Goal: Information Seeking & Learning: Find specific fact

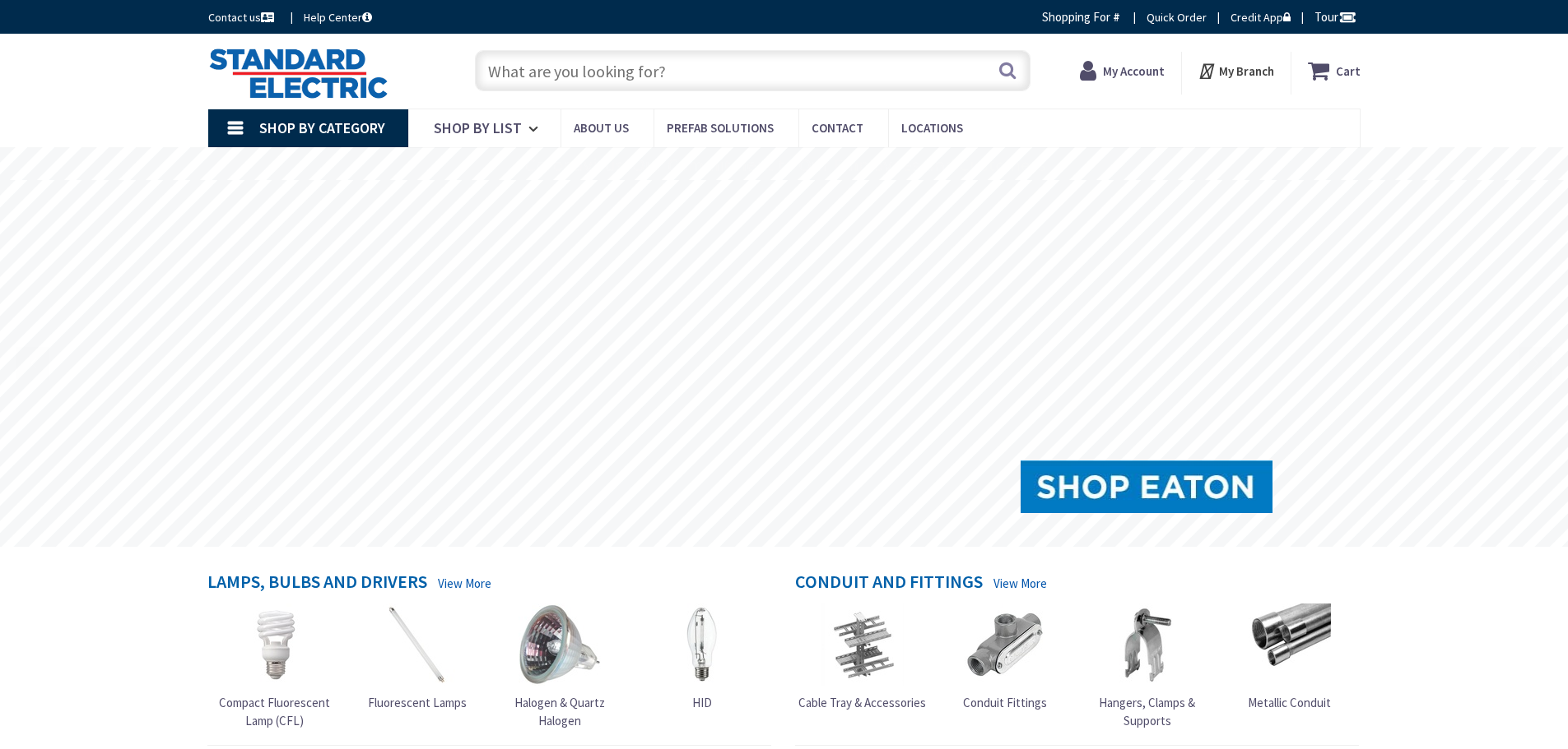
click at [623, 62] on input "text" at bounding box center [753, 70] width 556 height 41
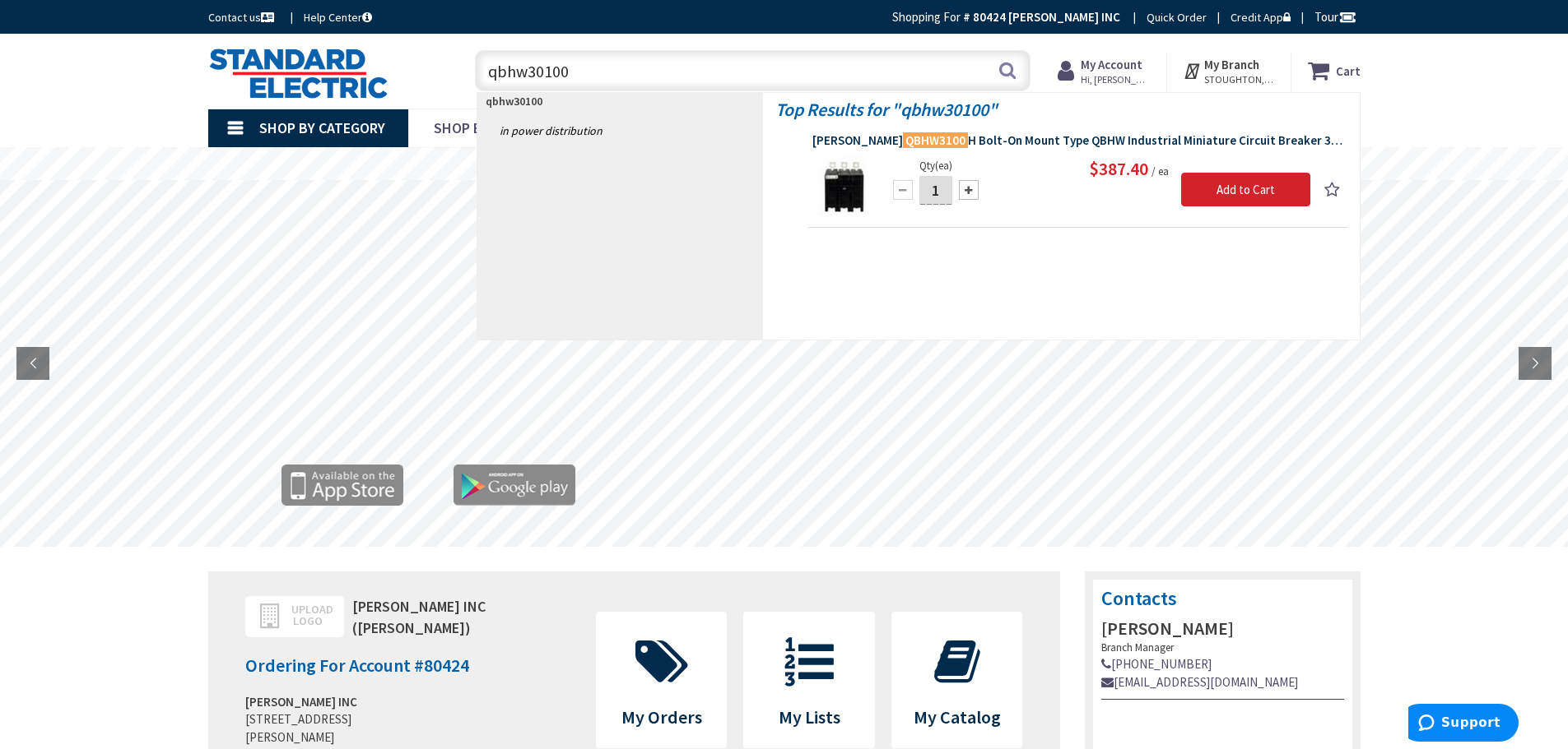
type input "qbhw30100"
click at [1045, 140] on span "Eaton QBHW3100 H Bolt-On Mount Type QBHW Industrial Miniature Circuit Breaker 3…" at bounding box center [1077, 141] width 531 height 17
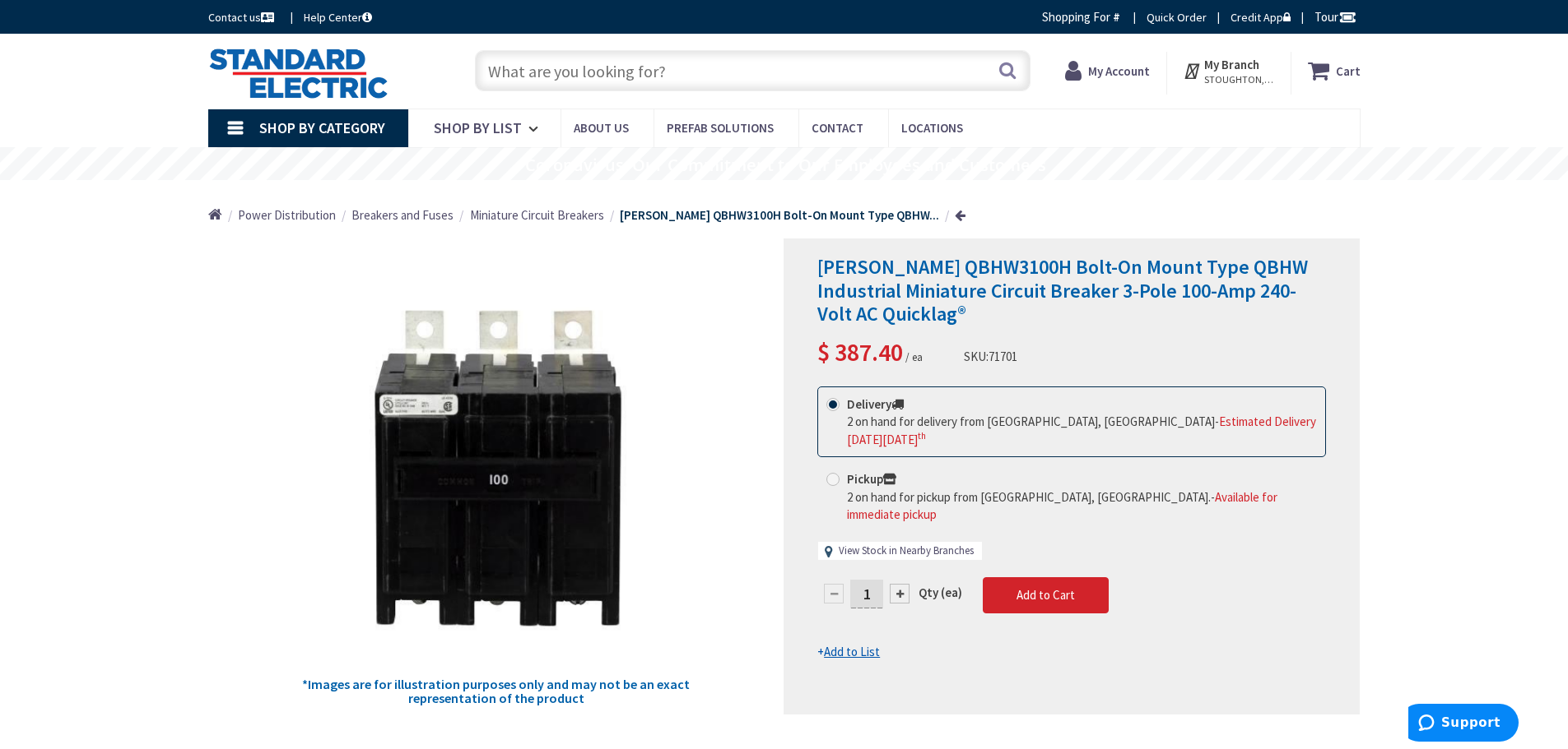
click at [873, 544] on link "View Stock in Nearby Branches" at bounding box center [906, 551] width 135 height 16
select select "data-availability"
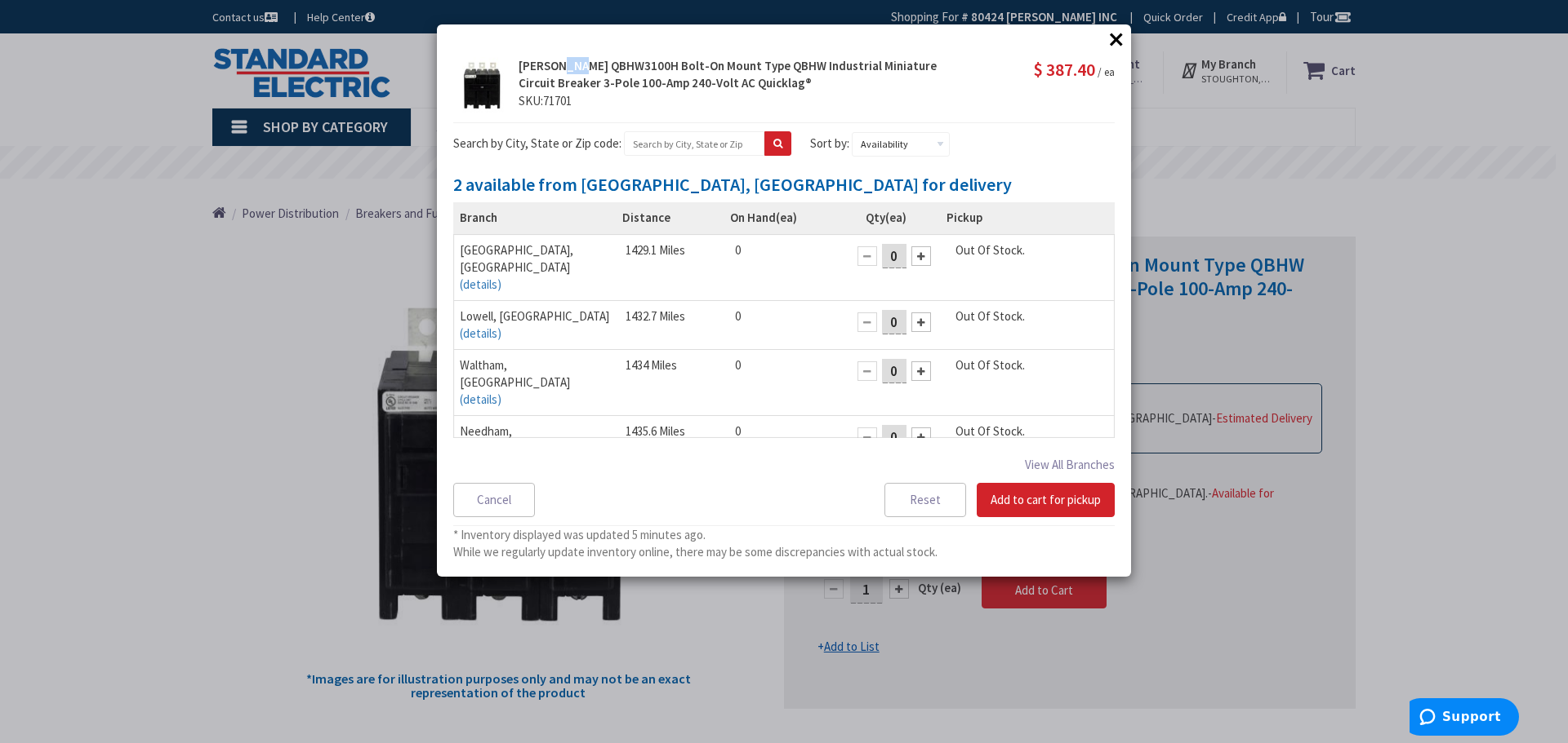
drag, startPoint x: 562, startPoint y: 65, endPoint x: 587, endPoint y: 70, distance: 25.5
click at [587, 70] on strong "[PERSON_NAME] QBHW3100H Bolt-On Mount Type QBHW Industrial Miniature Circuit Br…" at bounding box center [727, 74] width 418 height 32
drag, startPoint x: 552, startPoint y: 63, endPoint x: 618, endPoint y: 66, distance: 66.1
click at [618, 66] on strong "[PERSON_NAME] QBHW3100H Bolt-On Mount Type QBHW Industrial Miniature Circuit Br…" at bounding box center [727, 74] width 418 height 32
copy strong "QBHW3100H"
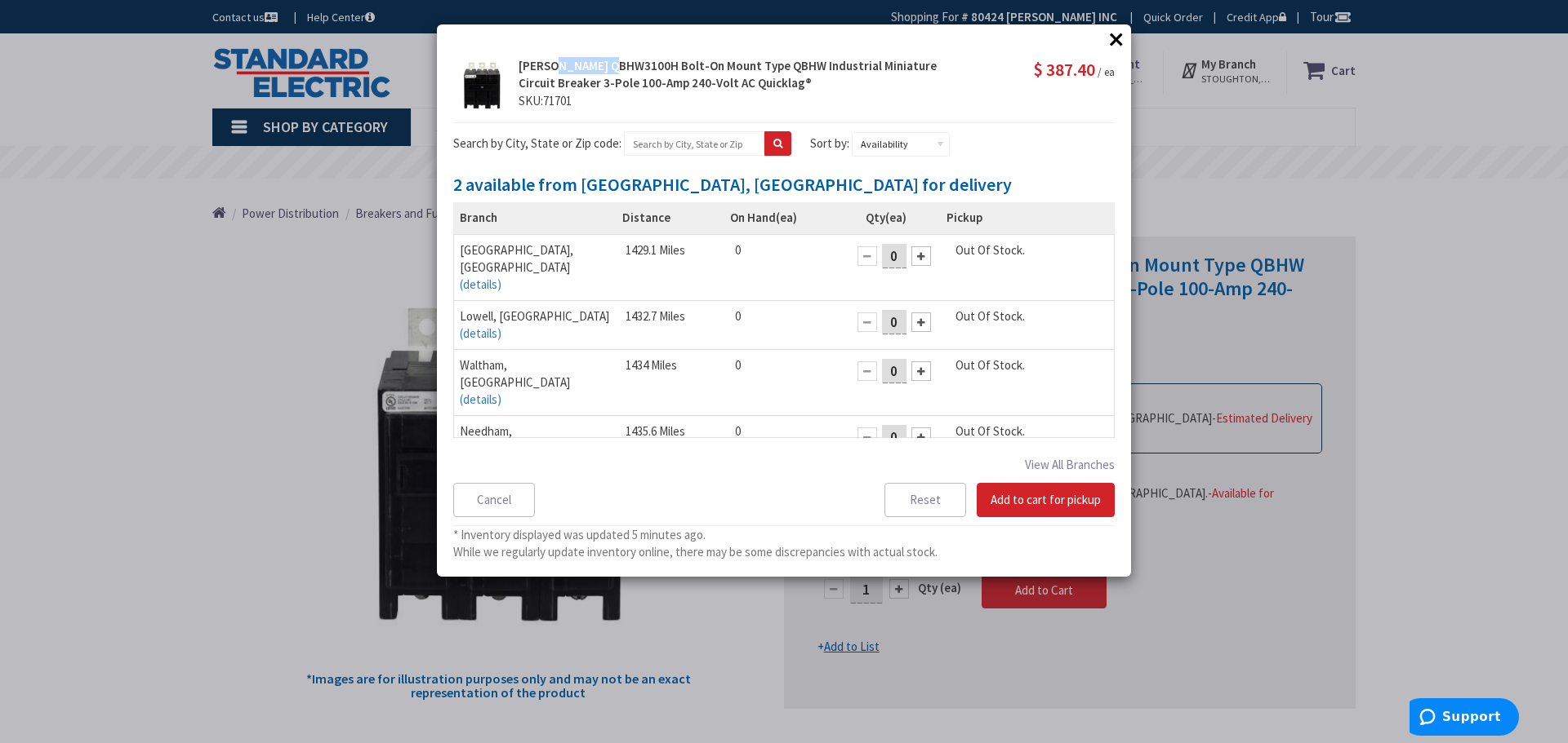
click at [1122, 35] on button "×" at bounding box center [1116, 40] width 25 height 25
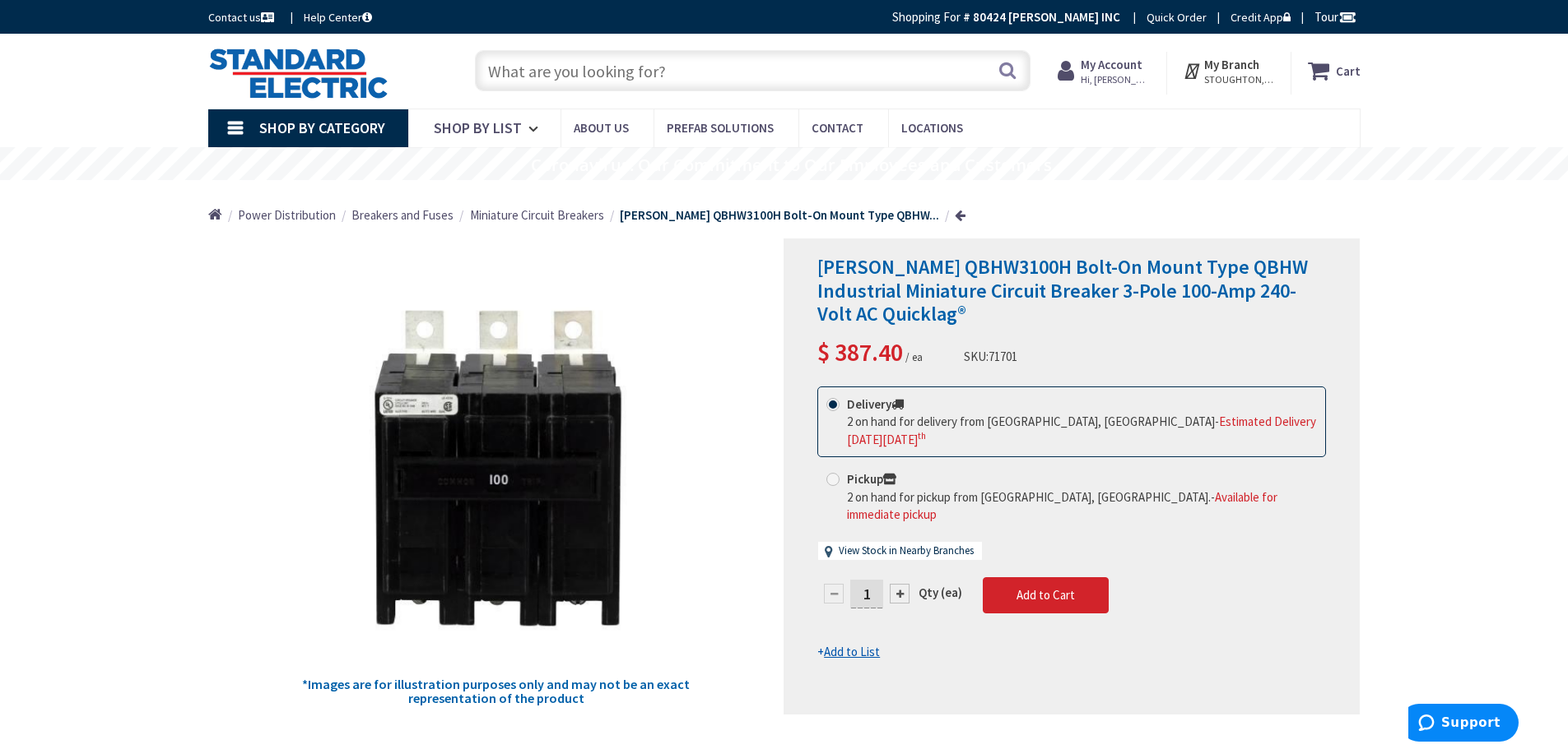
click at [592, 69] on input "text" at bounding box center [753, 70] width 556 height 41
type input "bab3090"
